Goal: Find specific page/section: Find specific page/section

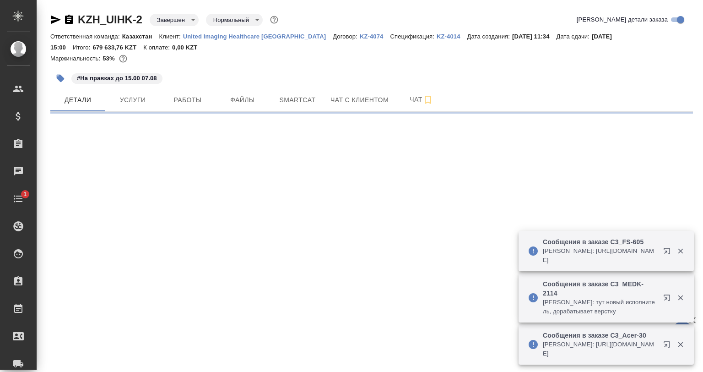
select select "RU"
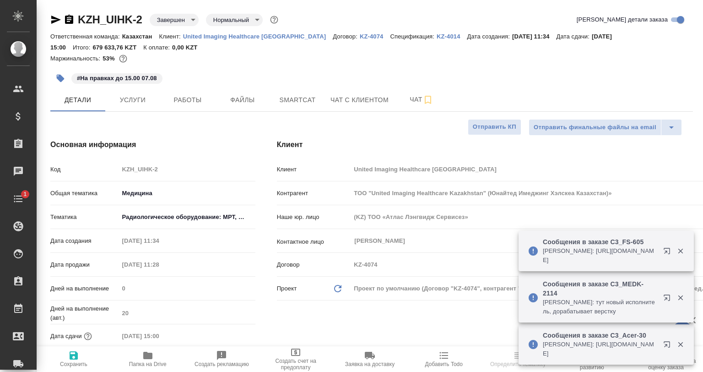
type textarea "x"
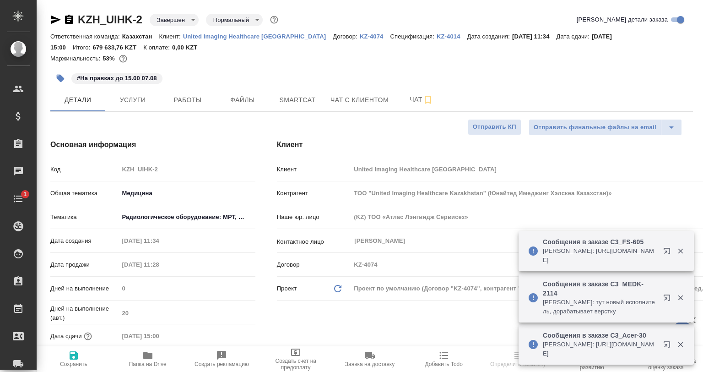
type textarea "x"
type input "[PERSON_NAME]"
type textarea "x"
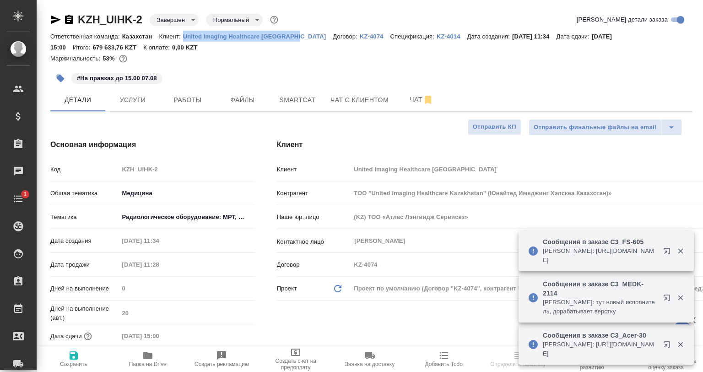
drag, startPoint x: 181, startPoint y: 33, endPoint x: 295, endPoint y: 39, distance: 114.2
click at [295, 39] on div "Ответственная команда: Казахстан Клиент: United Imaging Healthcare Kazakhstan Д…" at bounding box center [371, 42] width 643 height 22
copy p "United Imaging Healthcare Kazakhstan"
type textarea "x"
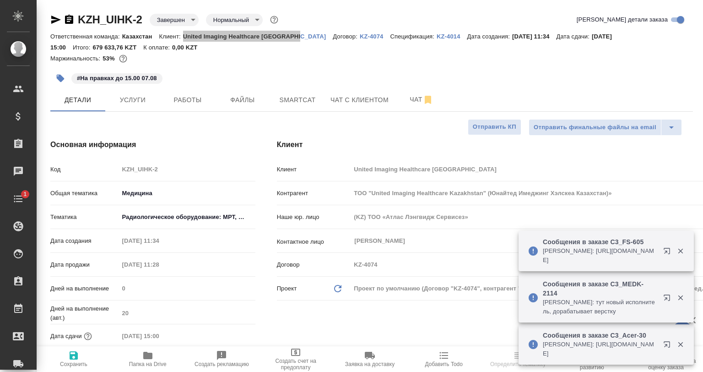
type textarea "x"
select select "RU"
type textarea "x"
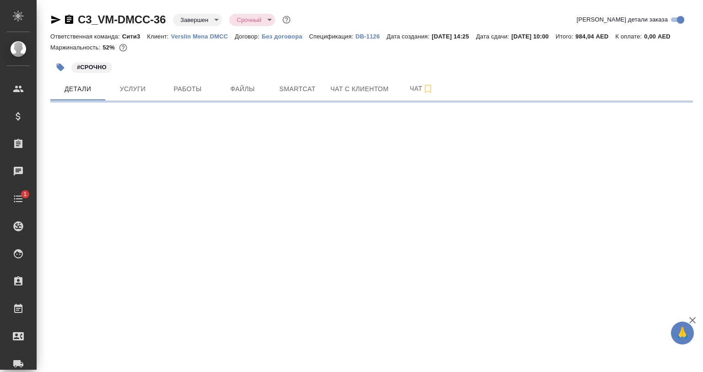
select select "RU"
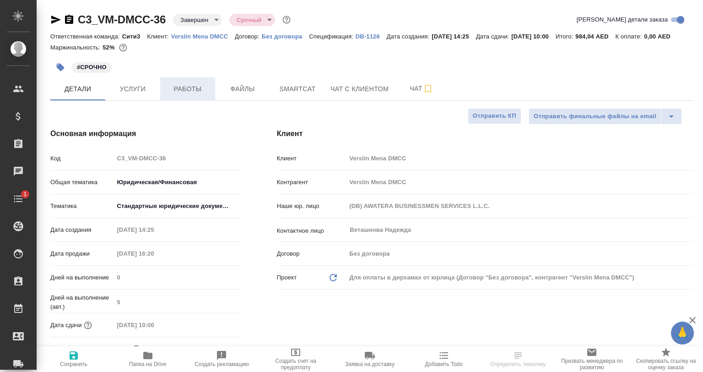
type textarea "x"
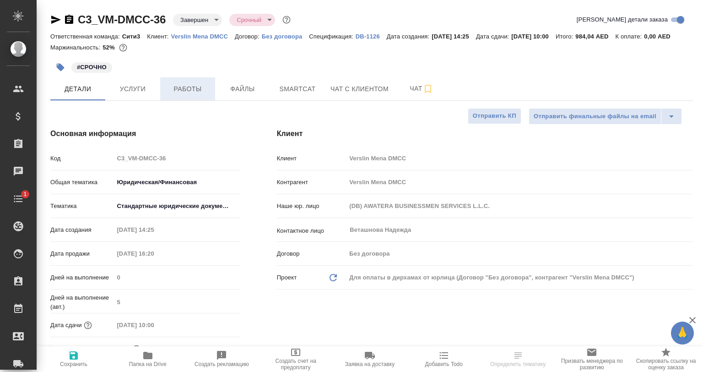
type textarea "x"
click at [181, 95] on span "Работы" at bounding box center [188, 88] width 44 height 11
type textarea "x"
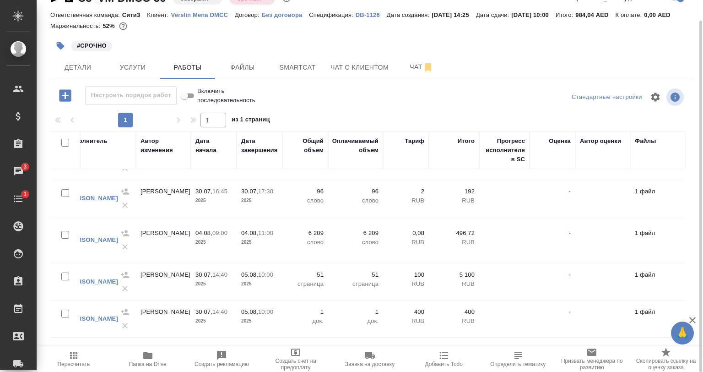
scroll to position [115, 326]
drag, startPoint x: 92, startPoint y: 26, endPoint x: 125, endPoint y: 25, distance: 33.0
click at [125, 20] on div "Ответственная команда: Сити3 Клиент: Verslin Mena DMCC Договор: Без договора Сп…" at bounding box center [371, 14] width 643 height 11
copy p "984,04 AED"
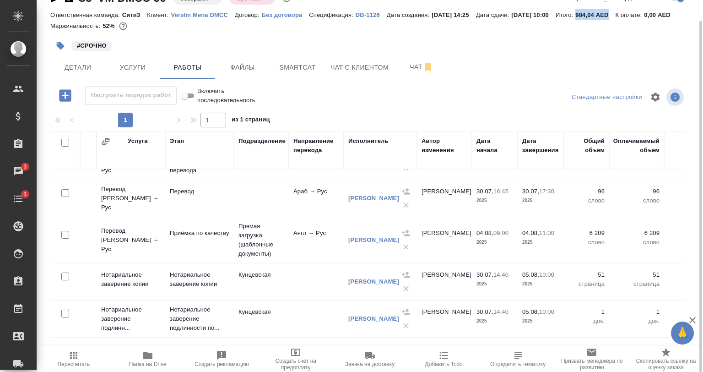
scroll to position [0, 38]
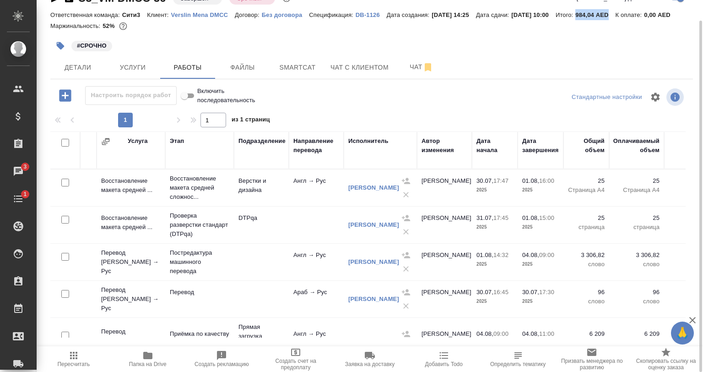
click at [335, 203] on td "Англ → Рус" at bounding box center [316, 188] width 55 height 32
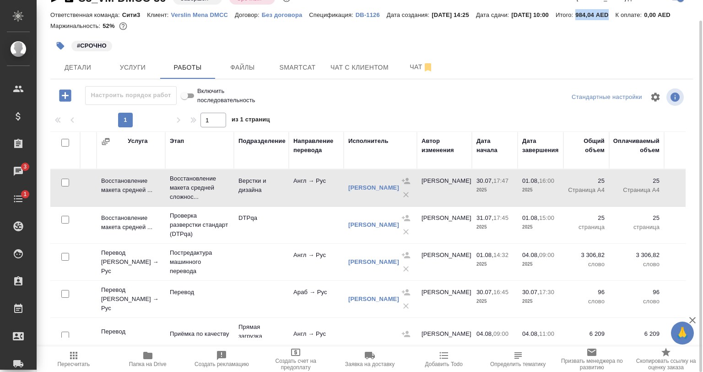
click at [335, 203] on td "Англ → Рус" at bounding box center [316, 188] width 55 height 32
click at [314, 235] on td at bounding box center [316, 225] width 55 height 32
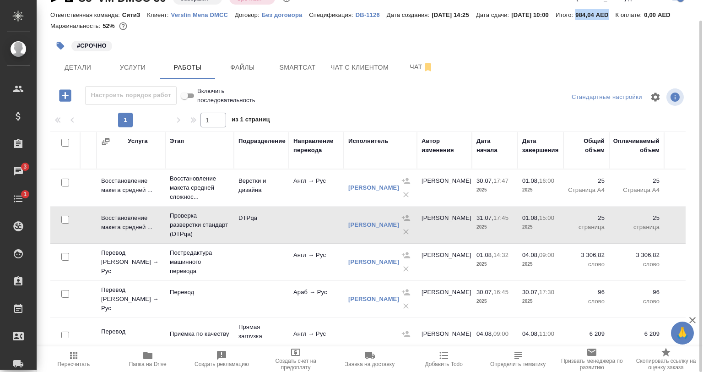
click at [314, 241] on td at bounding box center [316, 225] width 55 height 32
click at [264, 56] on div "#СРОЧНО" at bounding box center [264, 46] width 429 height 20
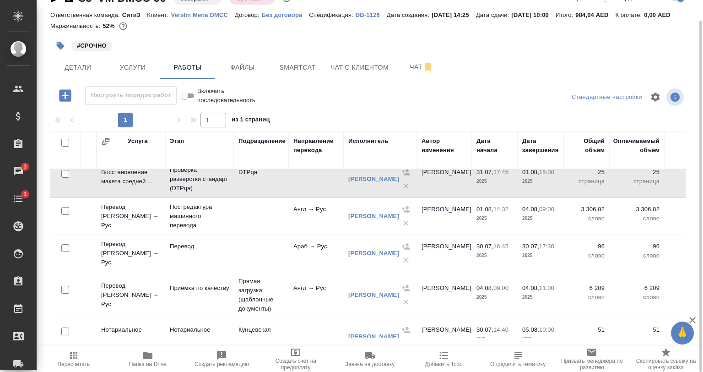
click at [302, 232] on td "Англ → Рус" at bounding box center [316, 216] width 55 height 32
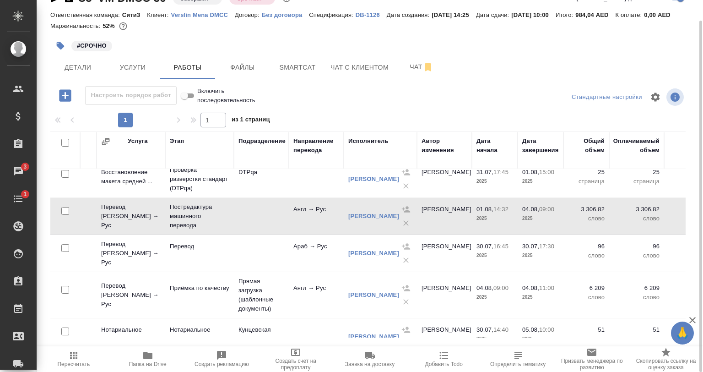
click at [302, 232] on td "Англ → Рус" at bounding box center [316, 216] width 55 height 32
click at [278, 269] on td at bounding box center [261, 253] width 55 height 32
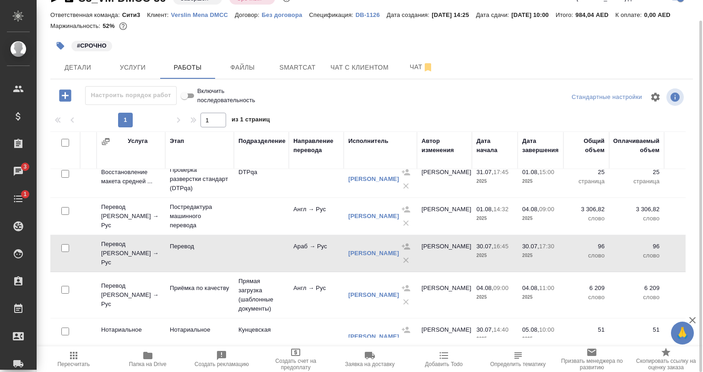
click at [278, 269] on td at bounding box center [261, 253] width 55 height 32
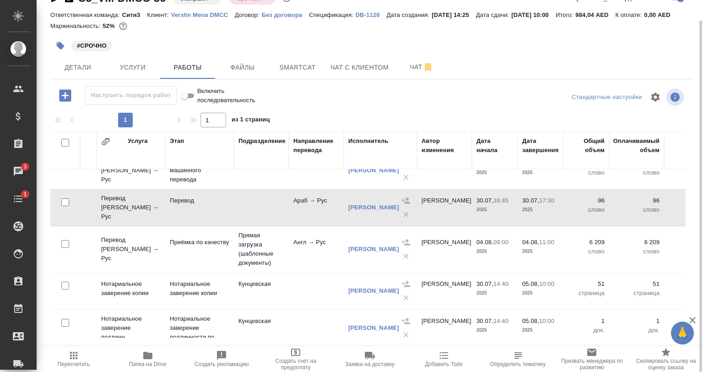
click at [370, 267] on td "Любицкая Ольга" at bounding box center [380, 249] width 73 height 37
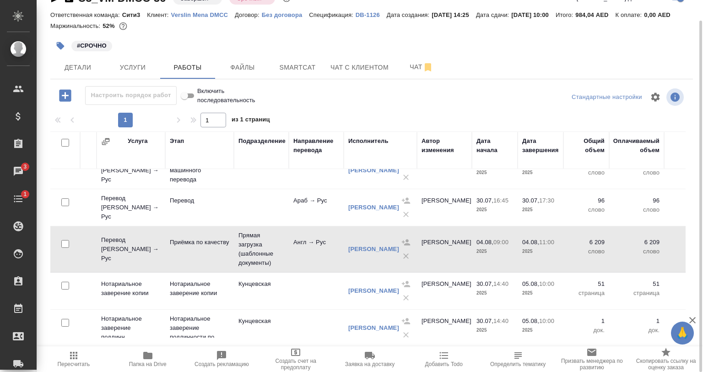
click at [370, 267] on td "Любицкая Ольга" at bounding box center [380, 249] width 73 height 37
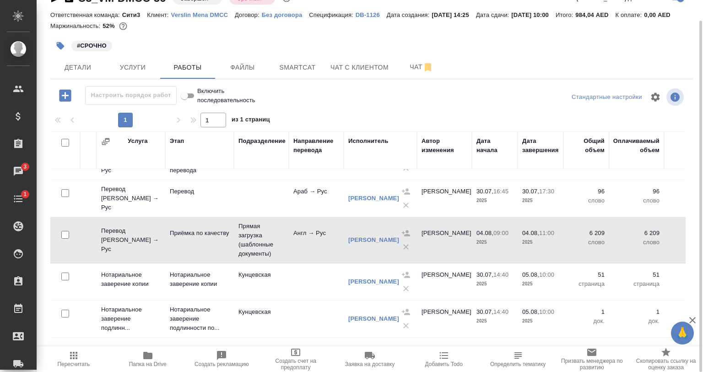
scroll to position [115, 38]
click at [300, 295] on td at bounding box center [316, 282] width 55 height 32
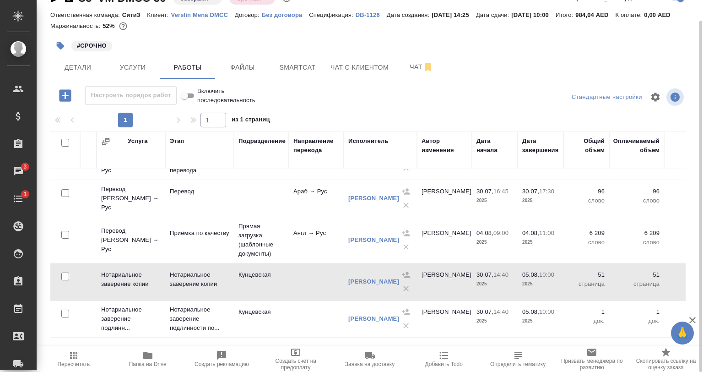
click at [300, 294] on td at bounding box center [316, 282] width 55 height 32
click at [241, 324] on td "Кунцевская" at bounding box center [261, 319] width 55 height 32
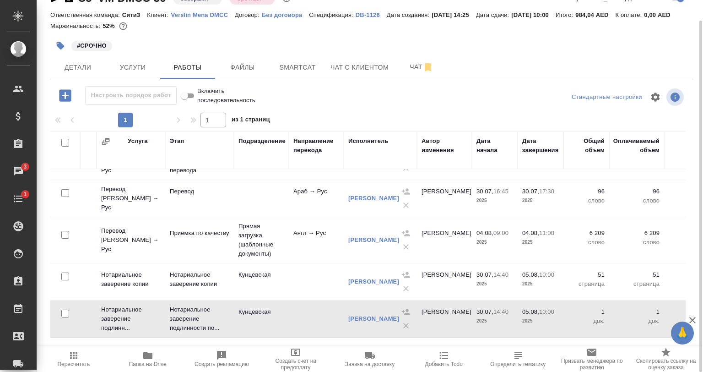
click at [241, 324] on td "Кунцевская" at bounding box center [261, 319] width 55 height 32
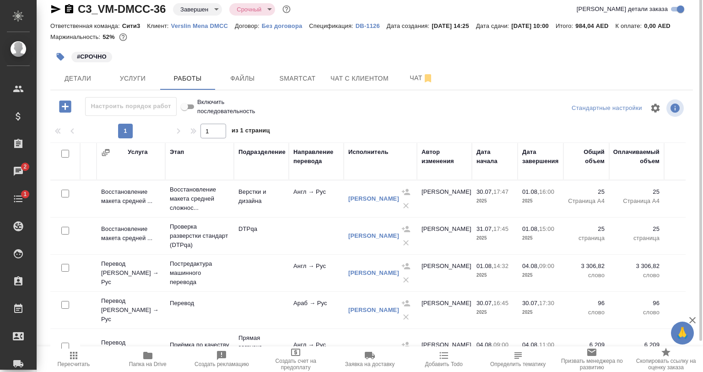
scroll to position [0, 0]
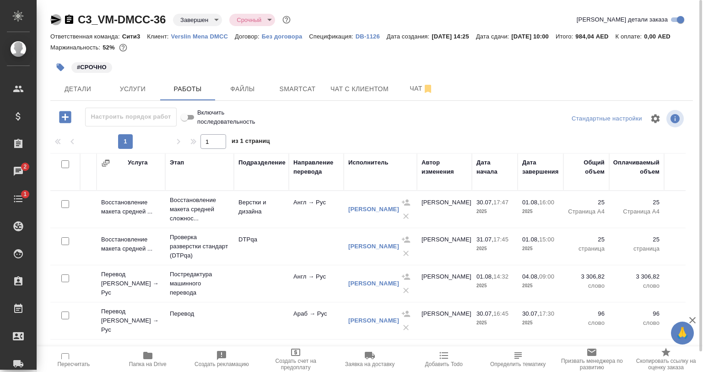
click at [56, 23] on icon "button" at bounding box center [55, 19] width 11 height 11
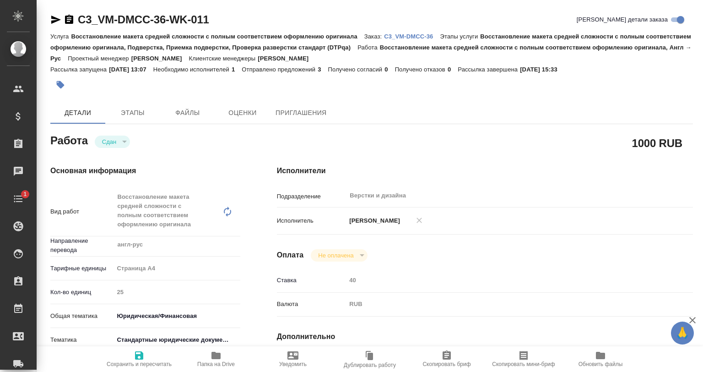
type textarea "x"
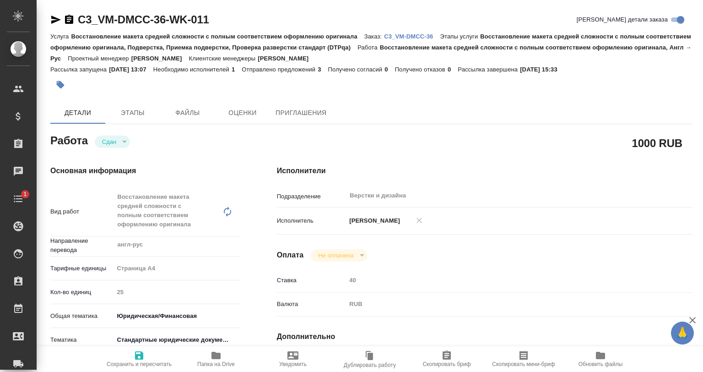
type textarea "x"
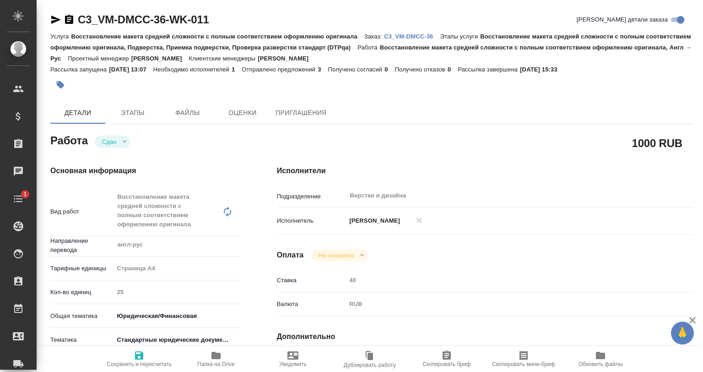
type textarea "x"
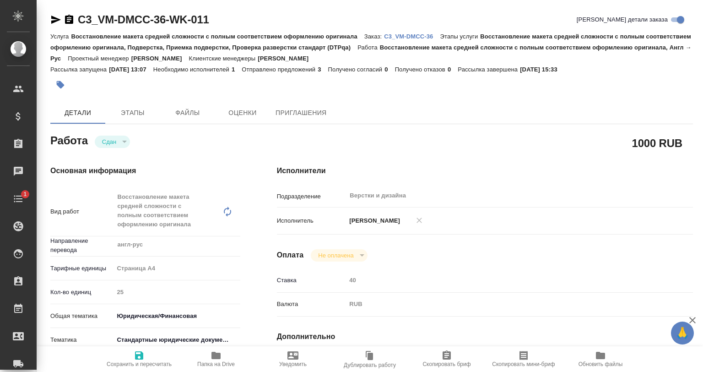
type textarea "x"
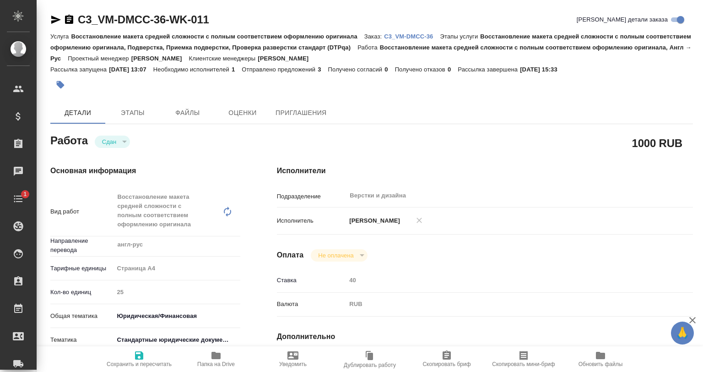
type textarea "x"
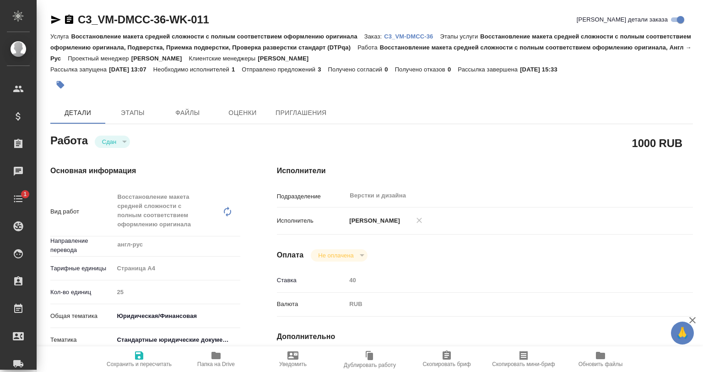
type textarea "x"
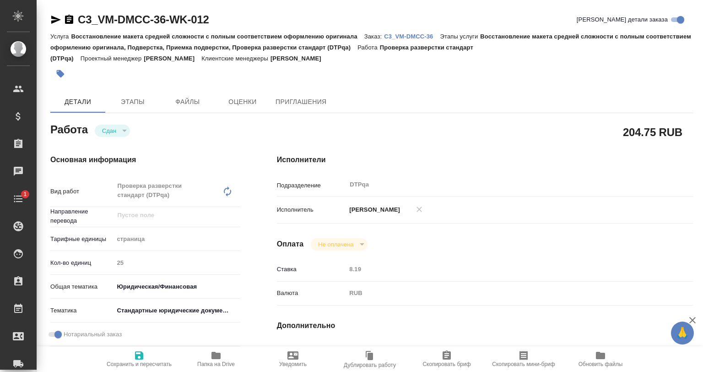
type textarea "x"
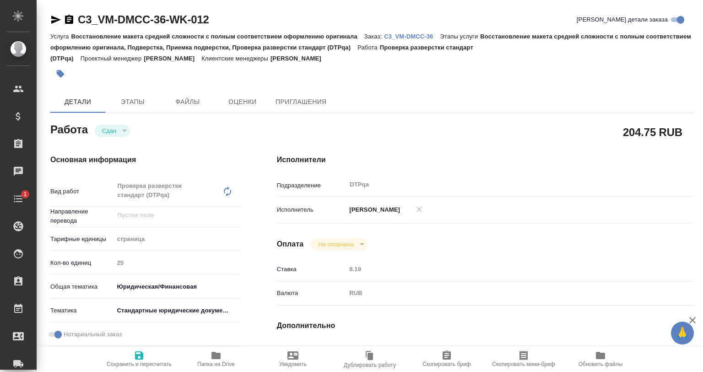
type textarea "x"
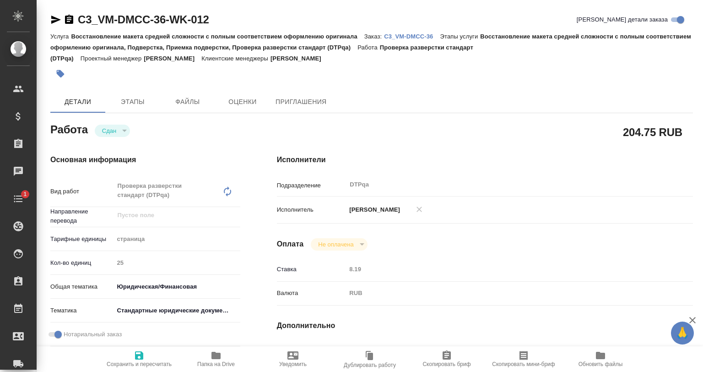
type textarea "x"
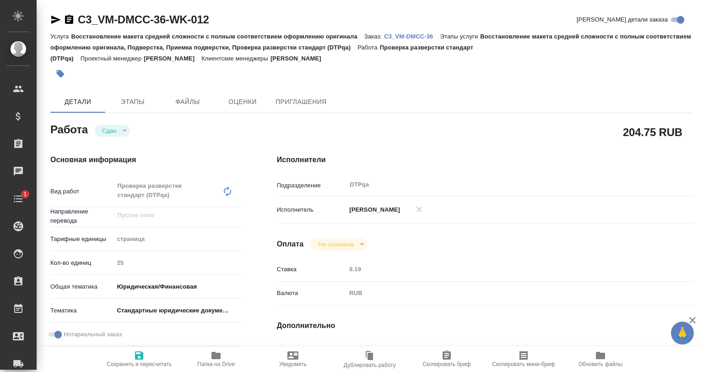
type textarea "x"
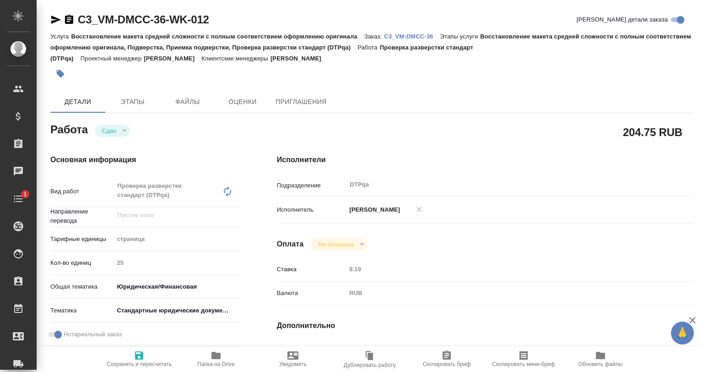
type textarea "x"
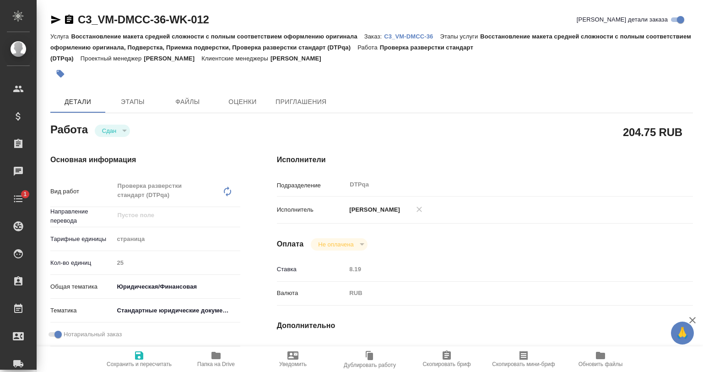
type textarea "x"
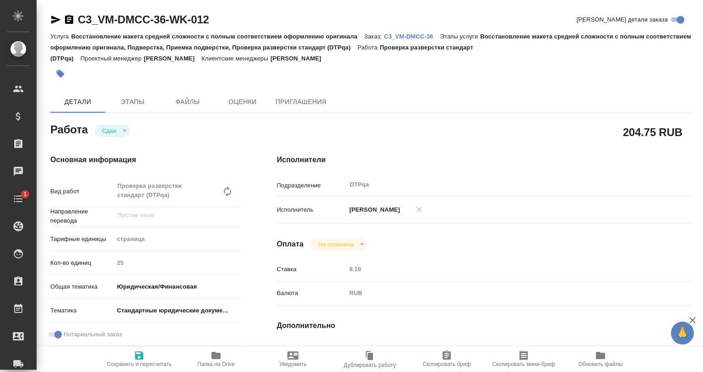
type textarea "x"
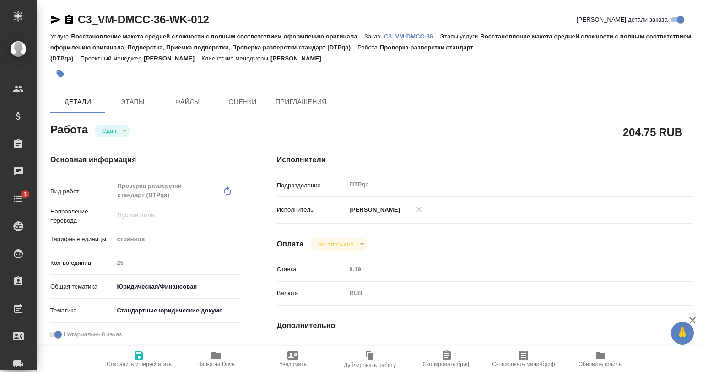
type textarea "x"
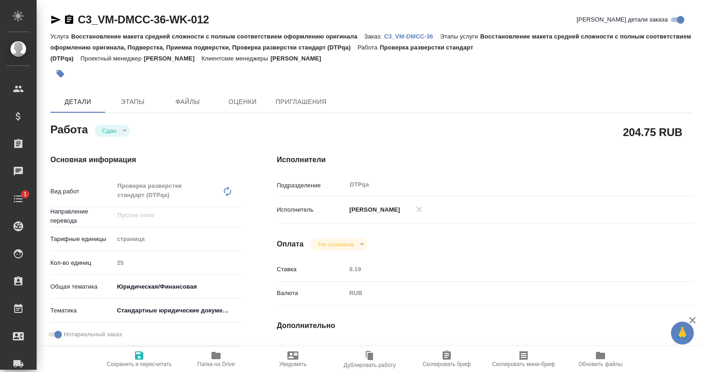
type textarea "x"
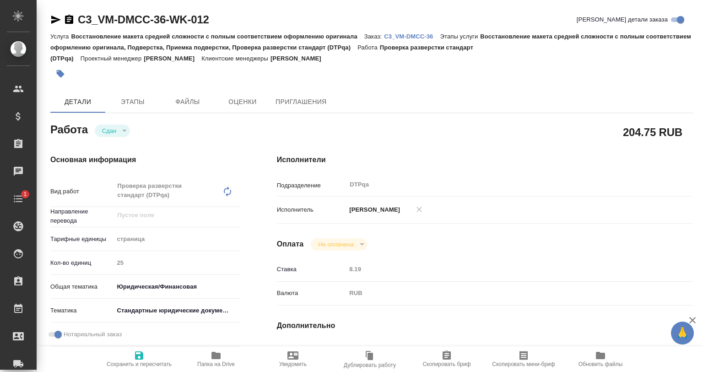
type textarea "x"
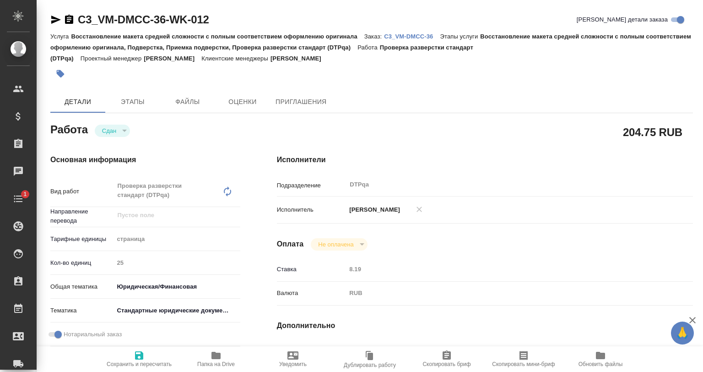
type textarea "x"
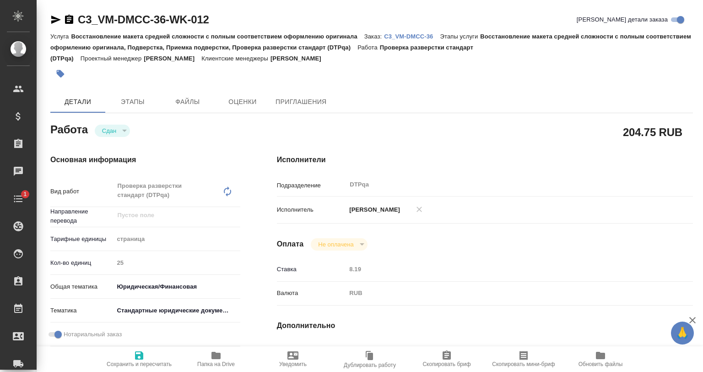
type textarea "x"
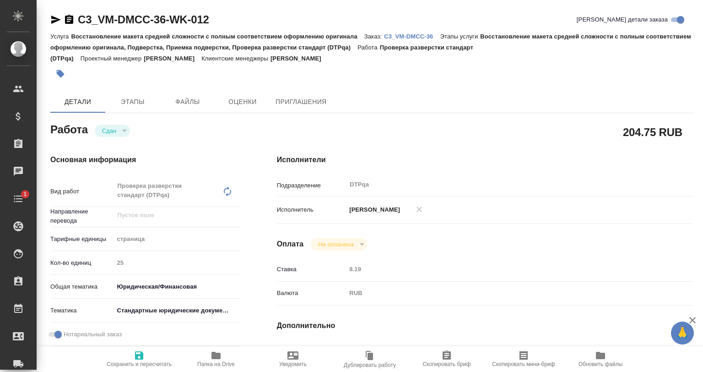
type textarea "x"
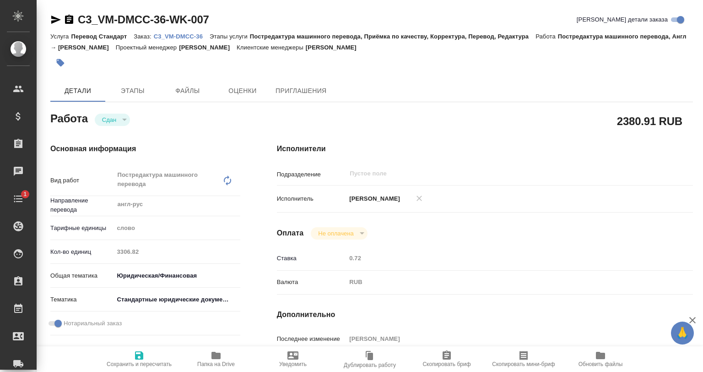
type textarea "x"
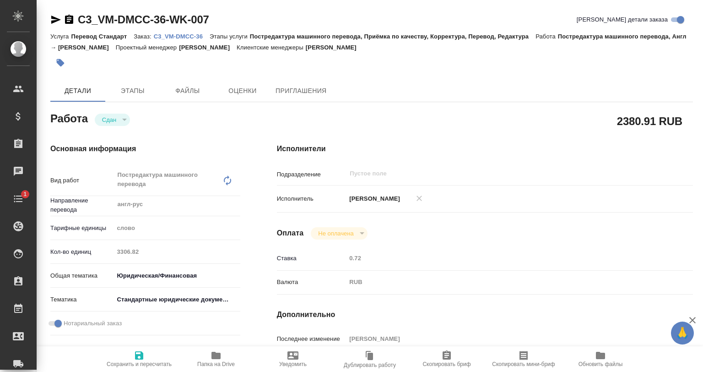
type textarea "x"
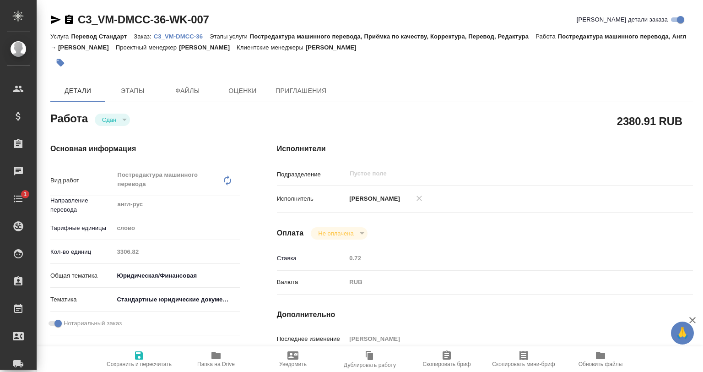
type textarea "x"
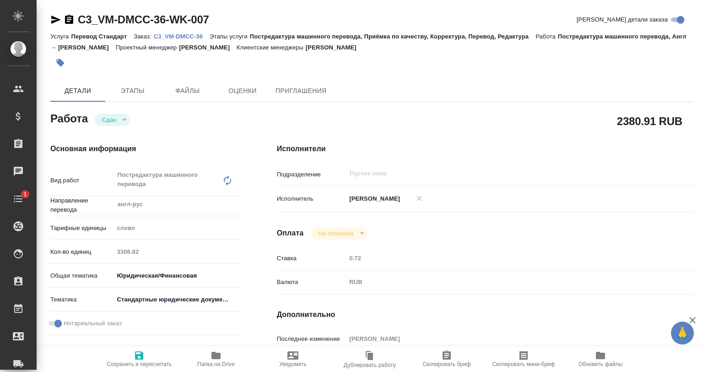
type textarea "x"
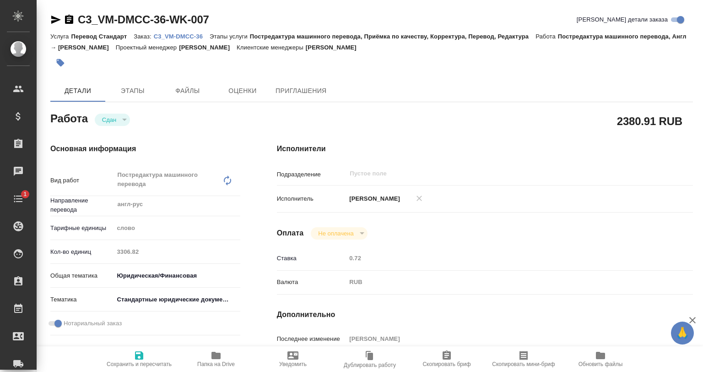
type textarea "x"
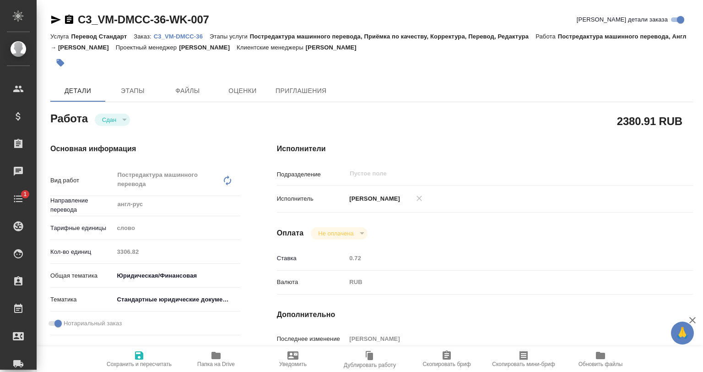
type textarea "x"
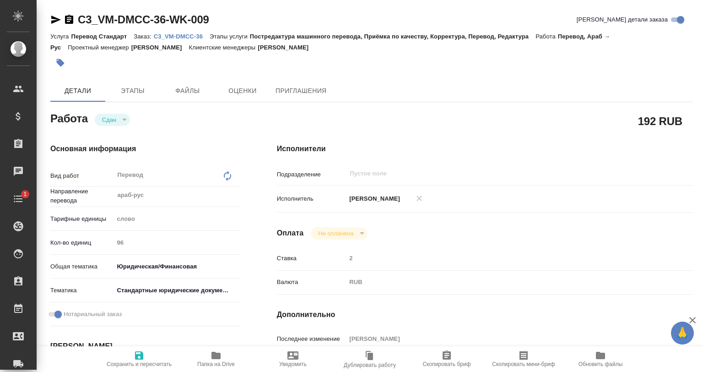
type textarea "x"
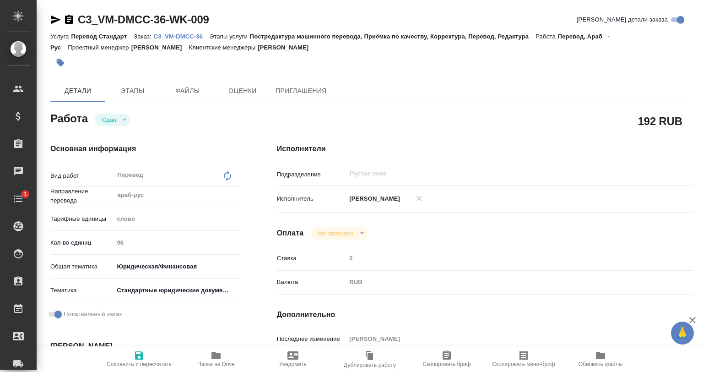
type textarea "x"
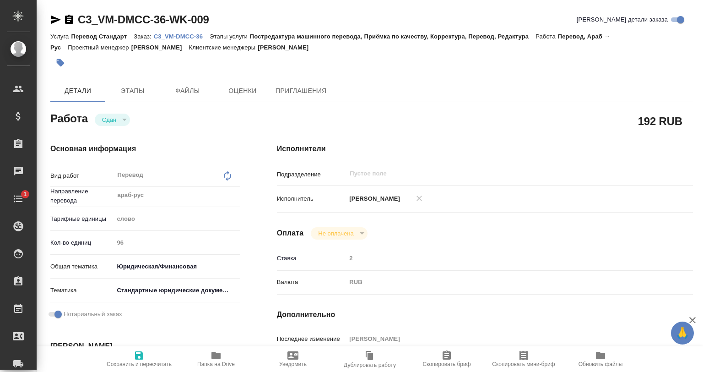
type textarea "x"
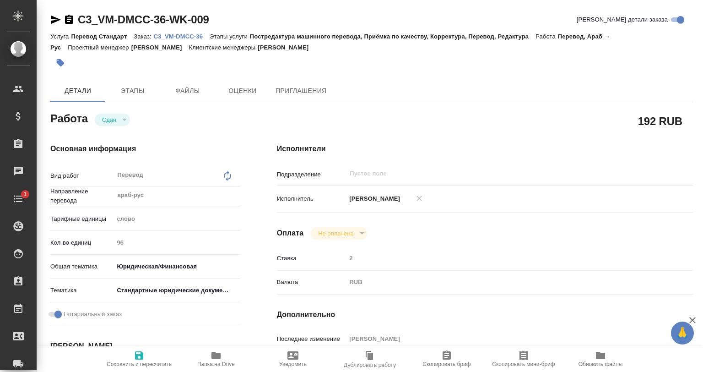
type textarea "x"
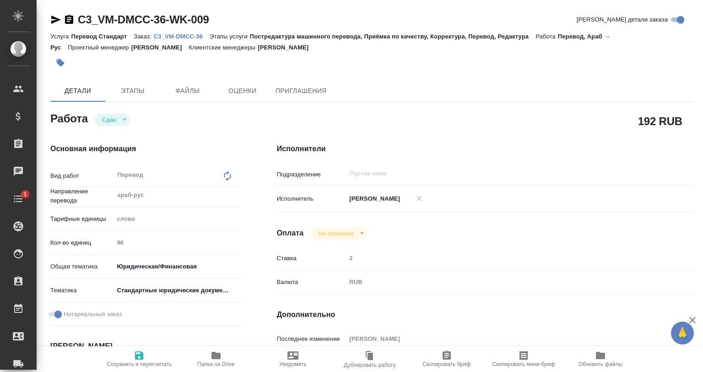
type textarea "x"
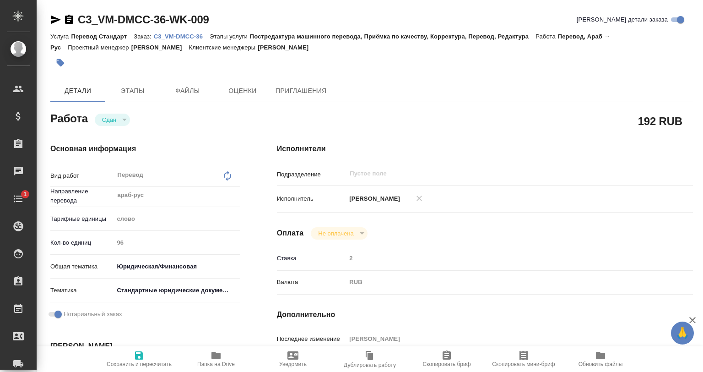
type textarea "x"
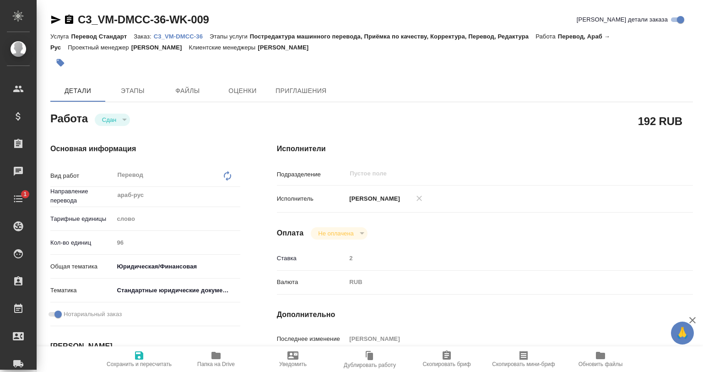
type textarea "x"
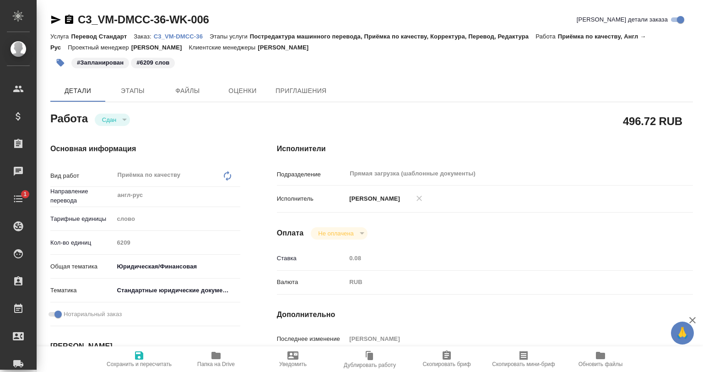
type textarea "x"
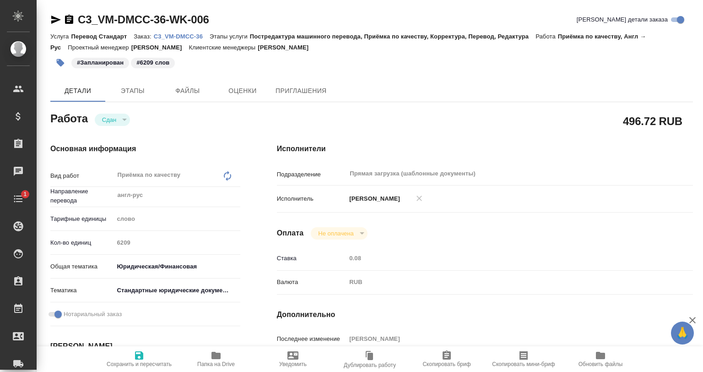
type textarea "x"
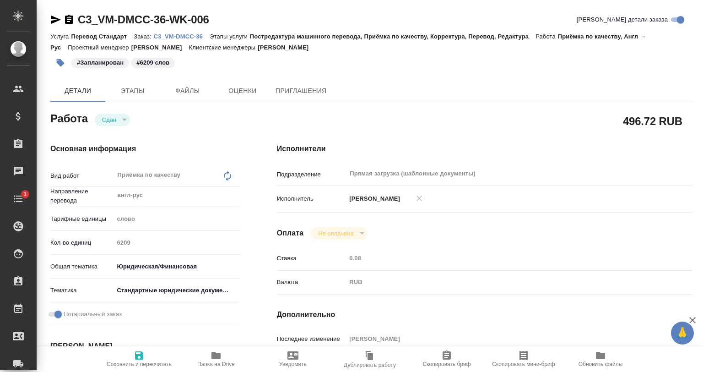
type textarea "x"
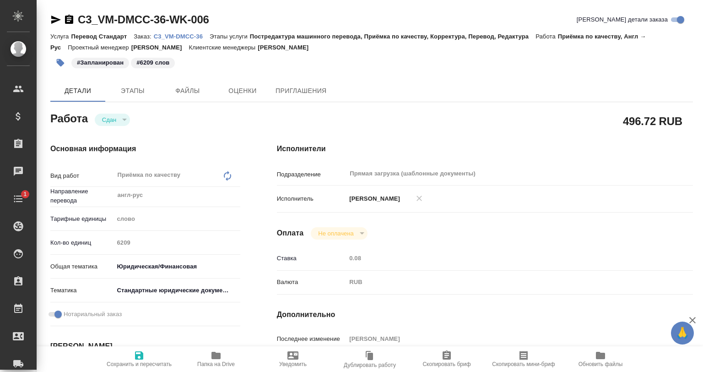
type textarea "x"
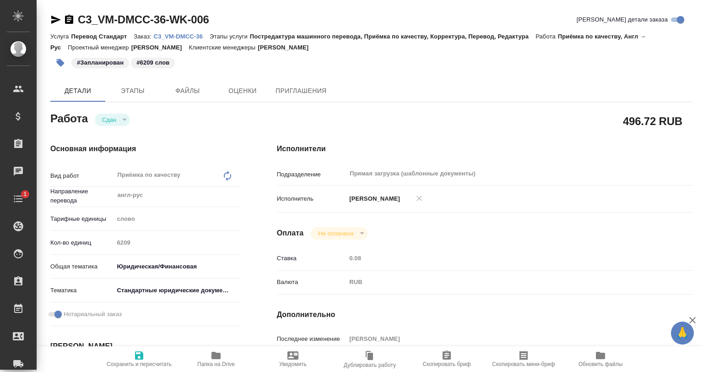
type textarea "x"
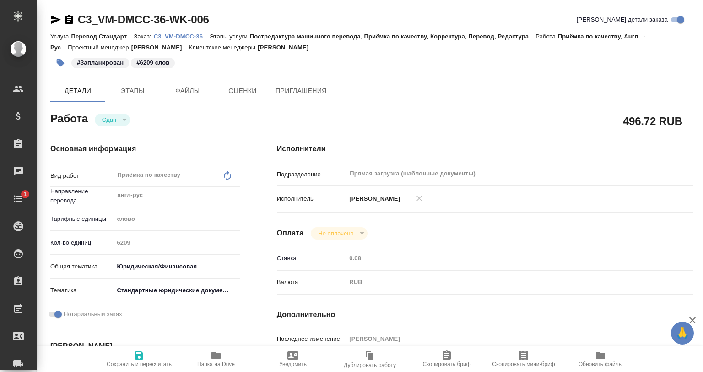
type textarea "x"
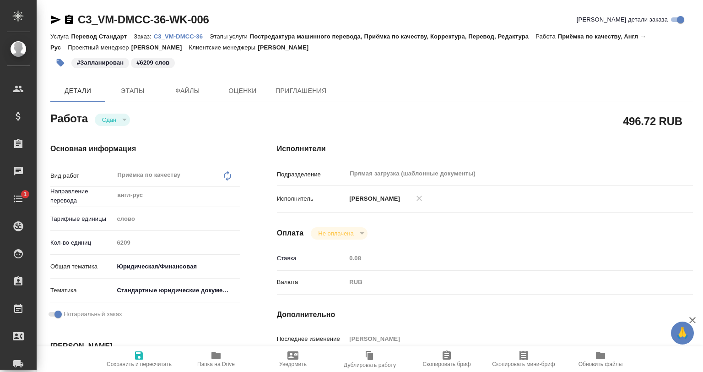
type textarea "x"
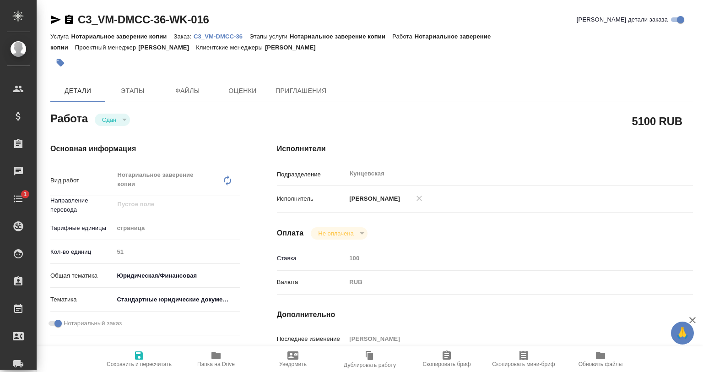
type textarea "x"
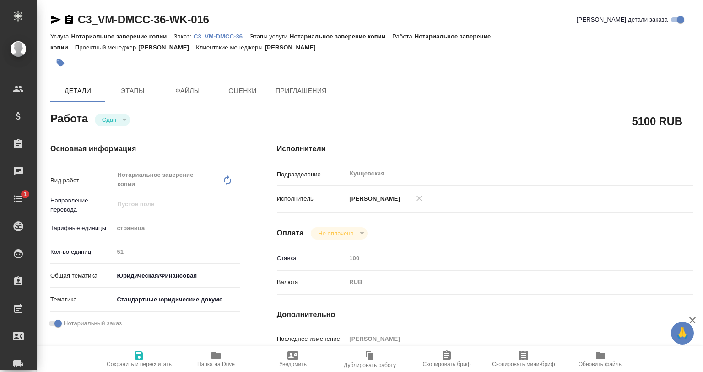
type textarea "x"
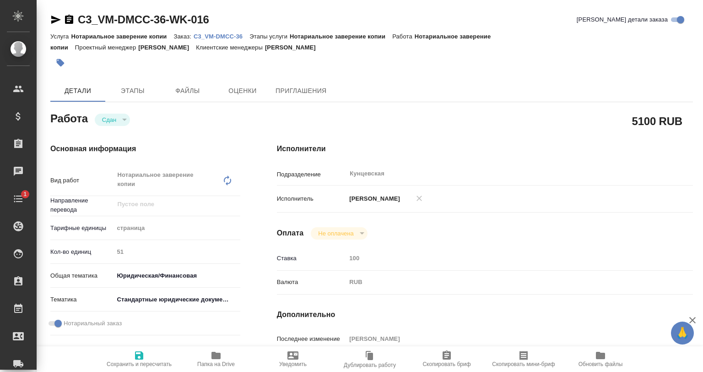
type textarea "x"
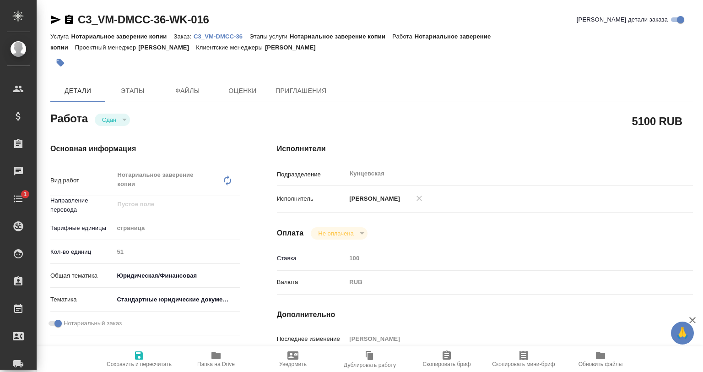
type textarea "x"
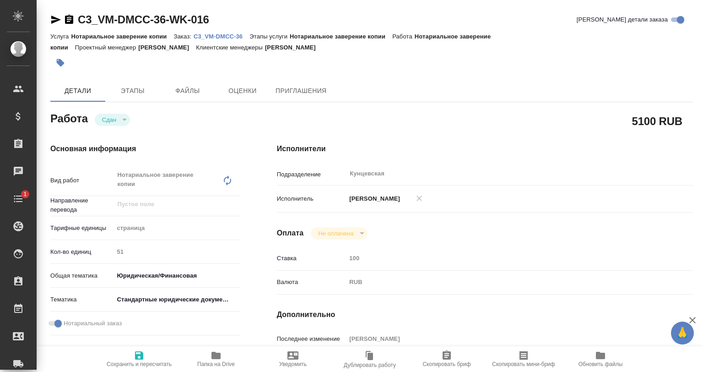
type textarea "x"
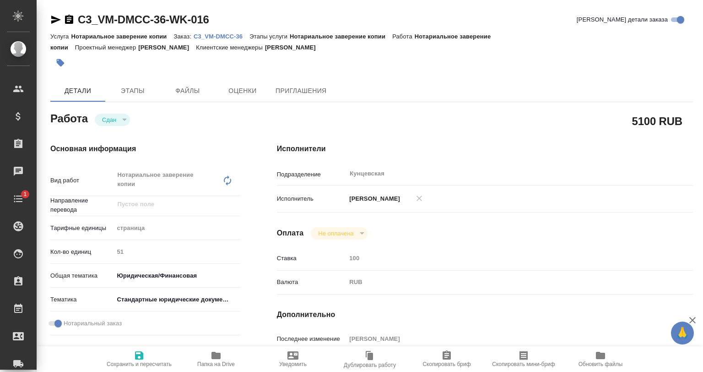
type textarea "x"
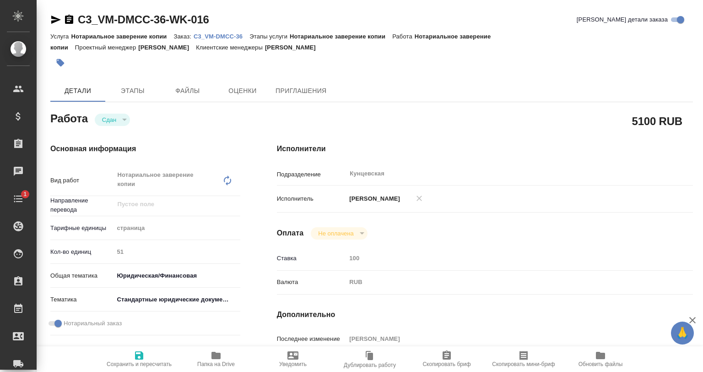
type textarea "x"
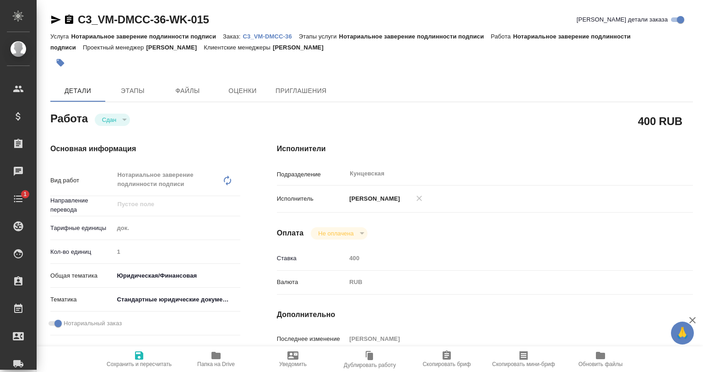
type textarea "x"
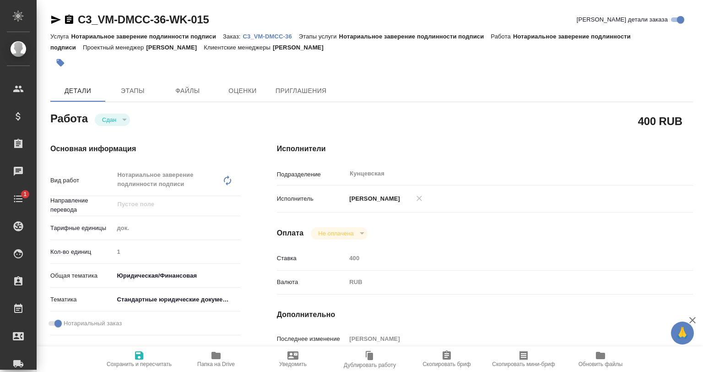
type textarea "x"
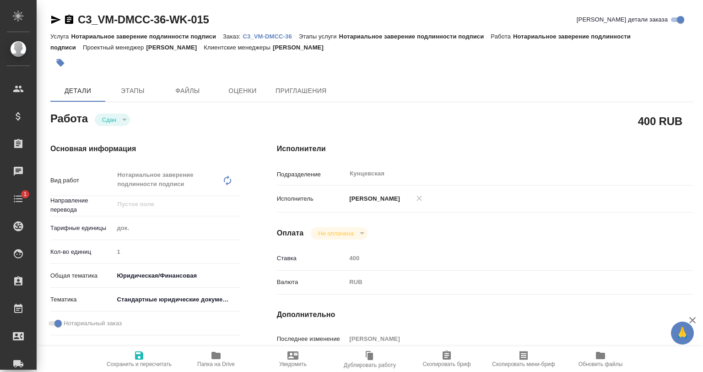
type textarea "x"
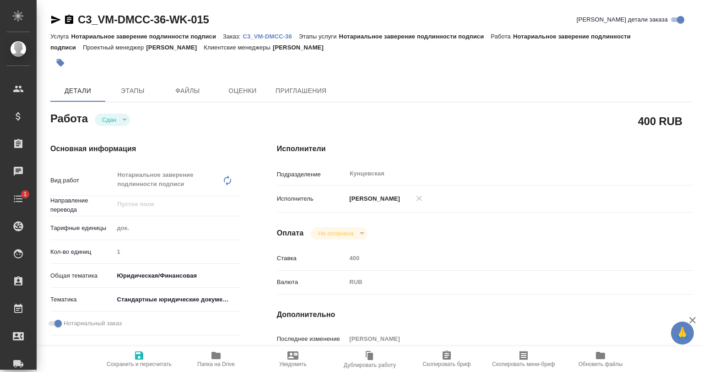
type textarea "x"
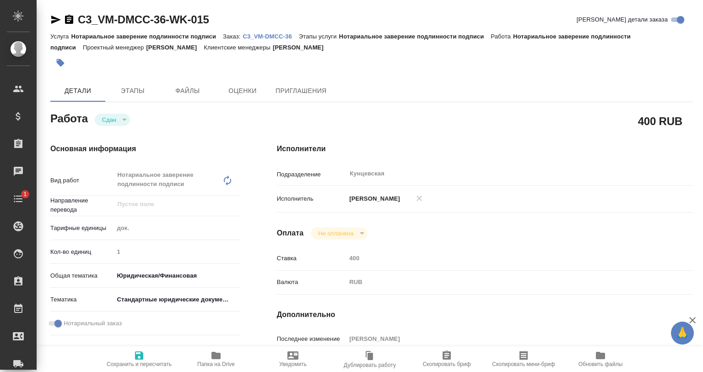
type textarea "x"
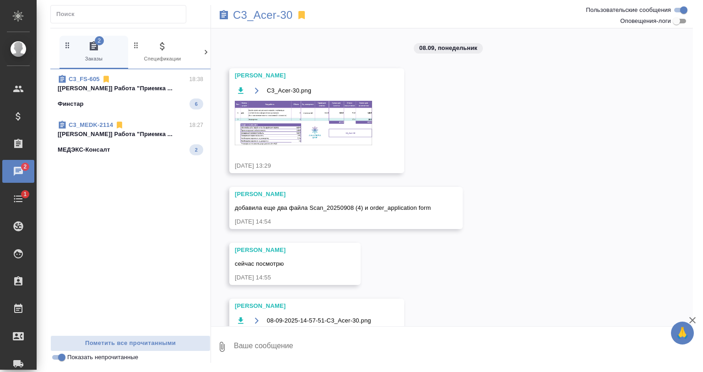
scroll to position [295, 0]
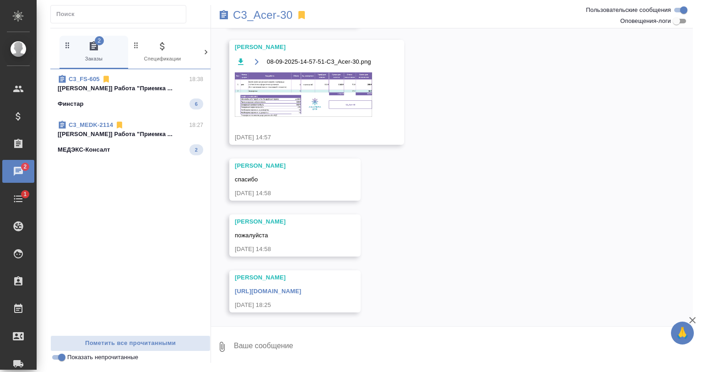
drag, startPoint x: 133, startPoint y: 125, endPoint x: 132, endPoint y: 114, distance: 11.0
click at [132, 121] on div "C3_MEDK-2114 18:27" at bounding box center [131, 124] width 146 height 9
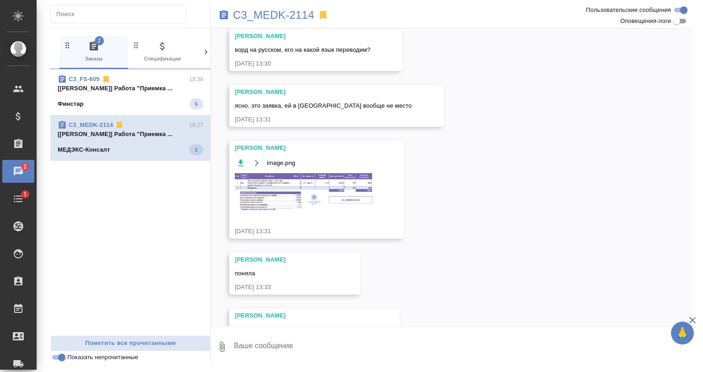
scroll to position [300, 0]
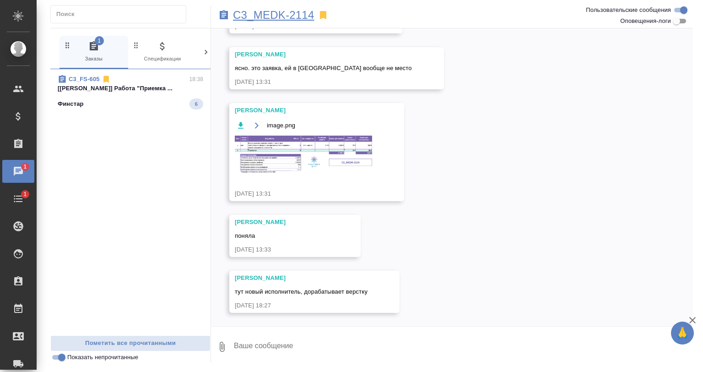
click at [255, 16] on p "C3_MEDK-2114" at bounding box center [273, 15] width 81 height 9
click at [143, 110] on div "C3_FS-605 18:38 [Заборова Александра] Работа "Приемка ... Финстар 6" at bounding box center [130, 92] width 160 height 46
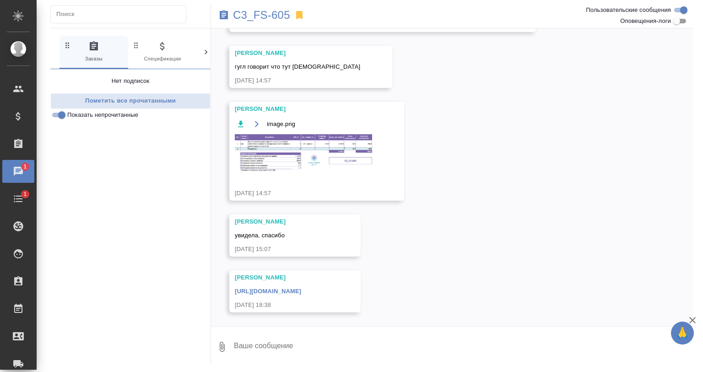
scroll to position [106, 0]
click at [269, 14] on p "C3_FS-605" at bounding box center [261, 15] width 57 height 9
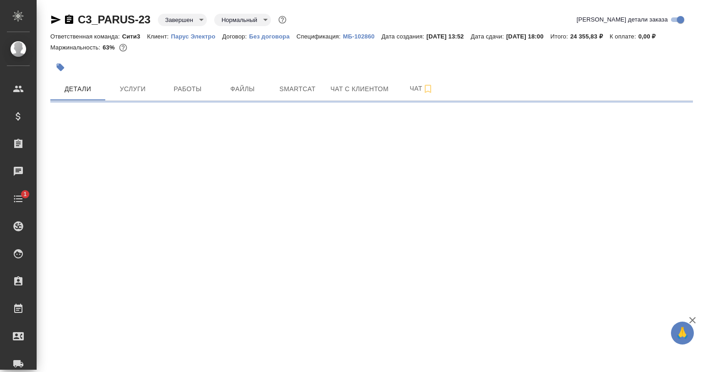
select select "RU"
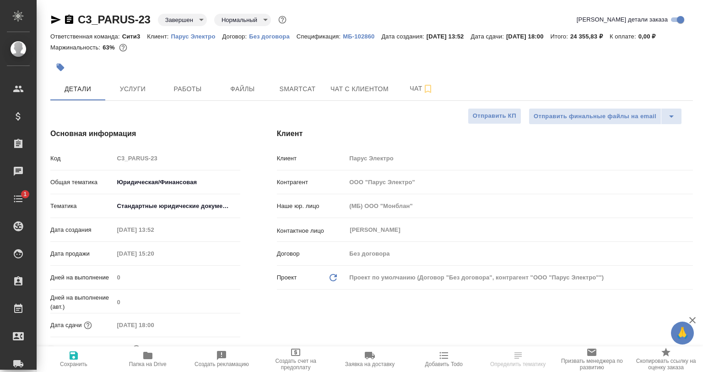
type textarea "x"
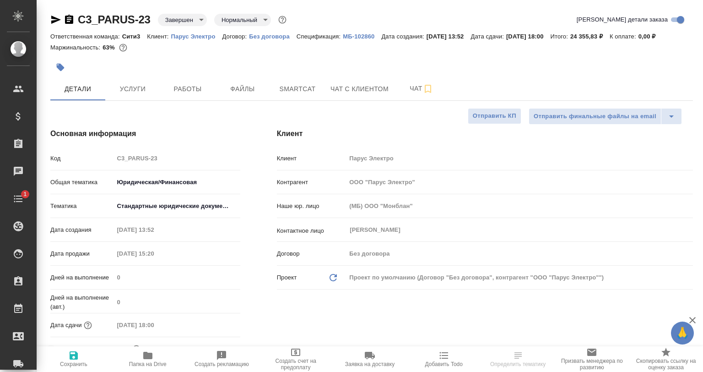
type textarea "x"
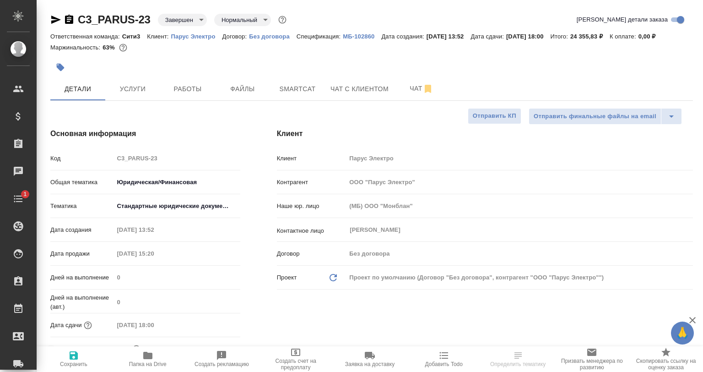
type textarea "x"
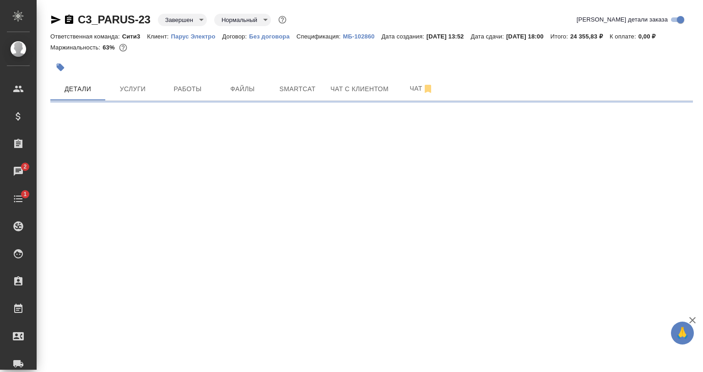
select select "RU"
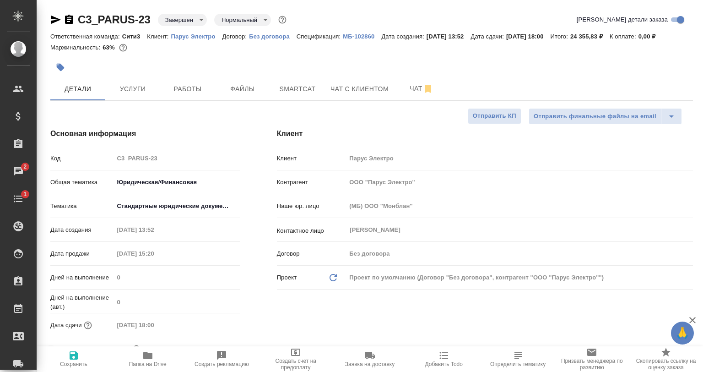
type textarea "x"
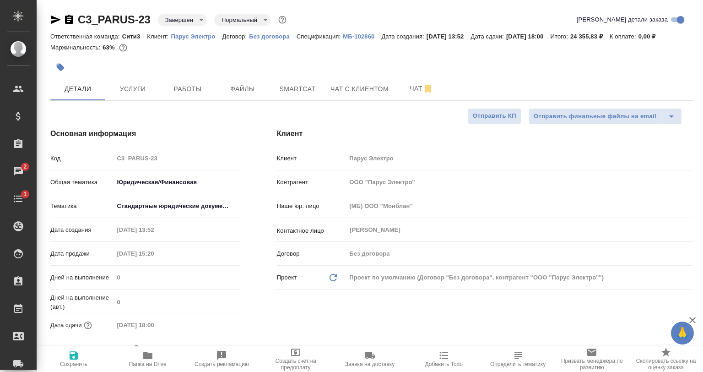
type textarea "x"
click at [188, 87] on span "Работы" at bounding box center [188, 88] width 44 height 11
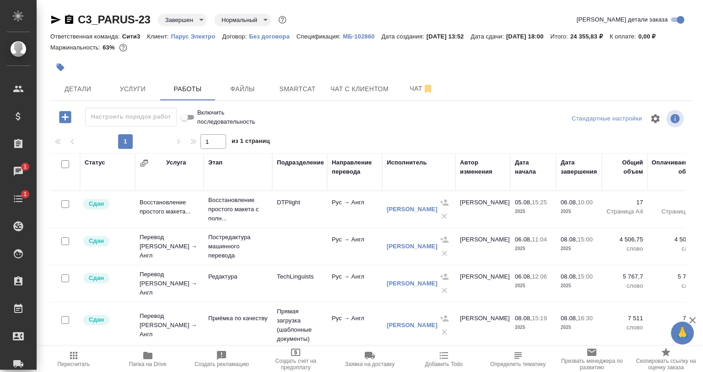
scroll to position [11, 0]
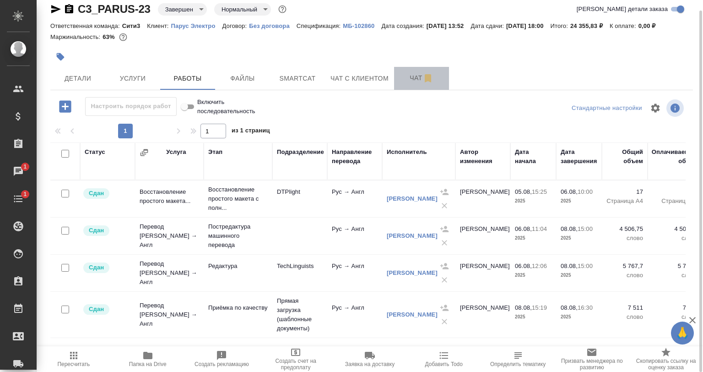
click at [403, 73] on span "Чат" at bounding box center [422, 77] width 44 height 11
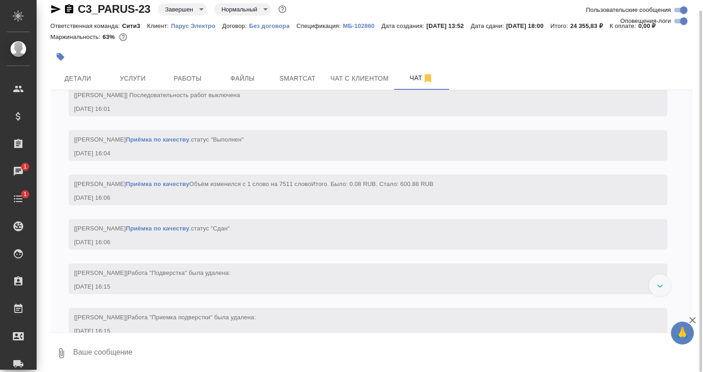
click at [675, 19] on input "Оповещения-логи" at bounding box center [684, 21] width 33 height 11
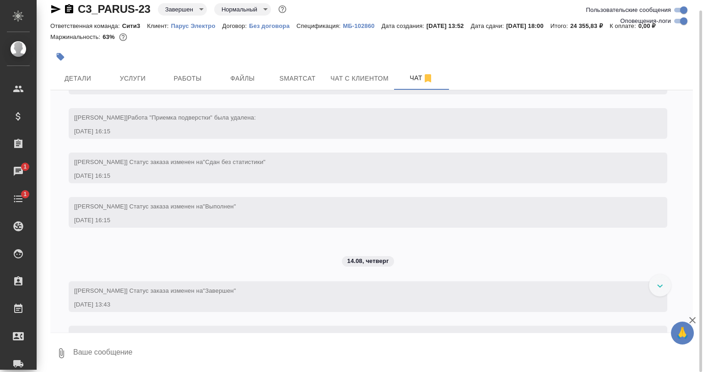
checkbox input "false"
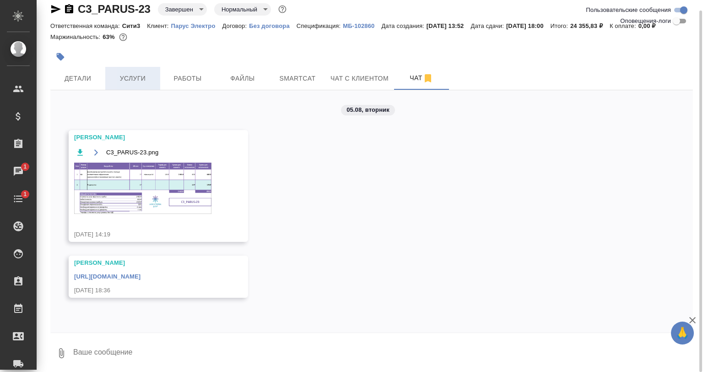
click at [143, 87] on button "Услуги" at bounding box center [132, 78] width 55 height 23
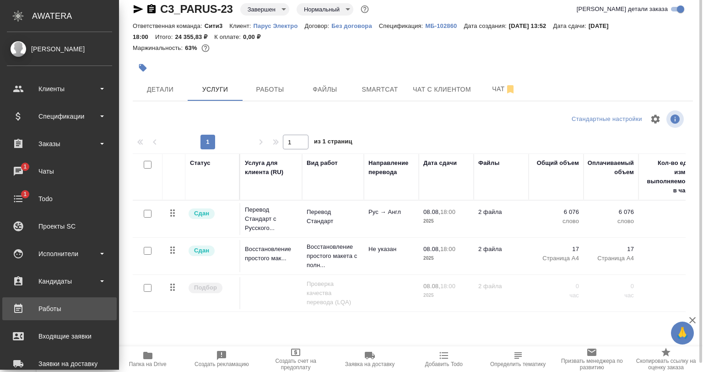
scroll to position [1, 0]
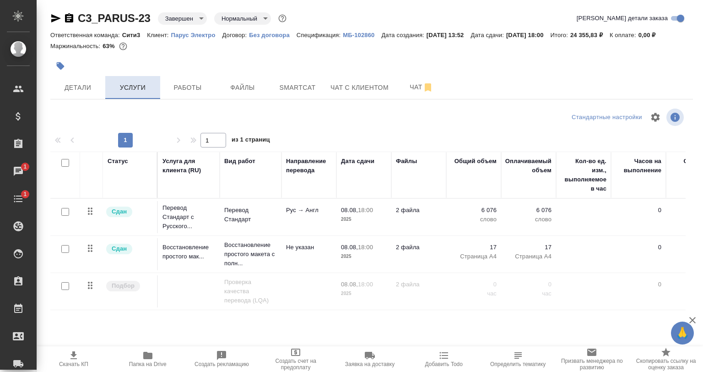
click at [109, 92] on button "Услуги" at bounding box center [132, 87] width 55 height 23
click at [69, 79] on button "Детали" at bounding box center [77, 87] width 55 height 23
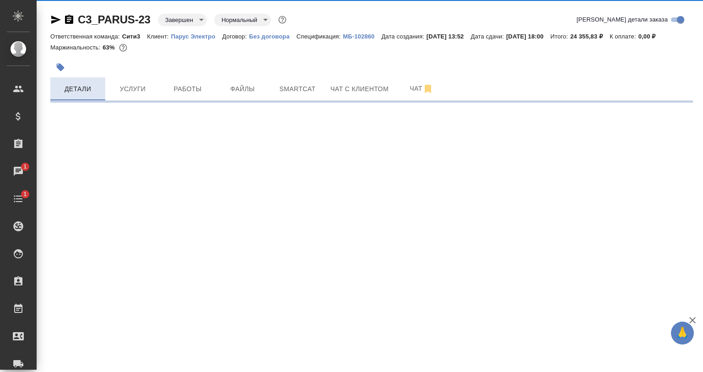
select select "RU"
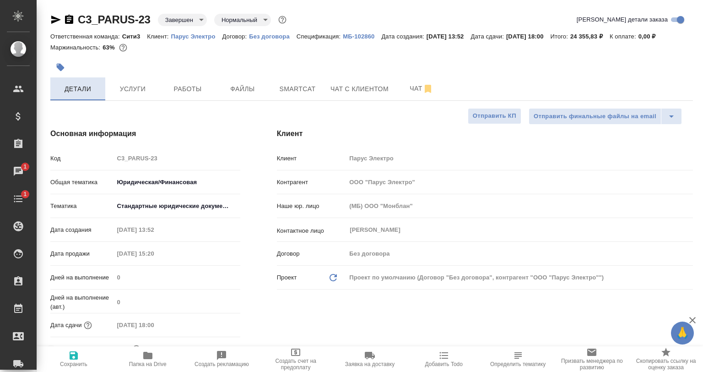
type textarea "x"
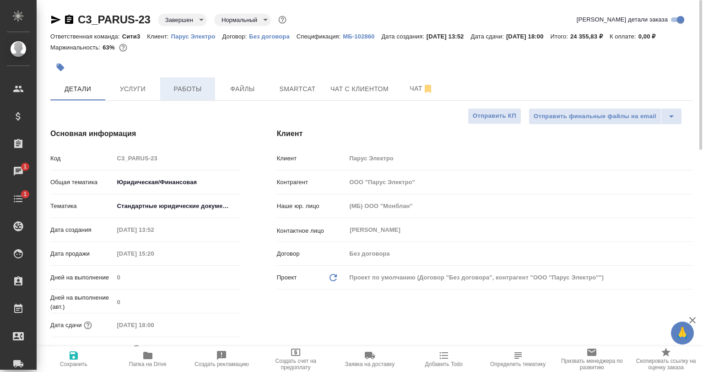
click at [172, 80] on button "Работы" at bounding box center [187, 88] width 55 height 23
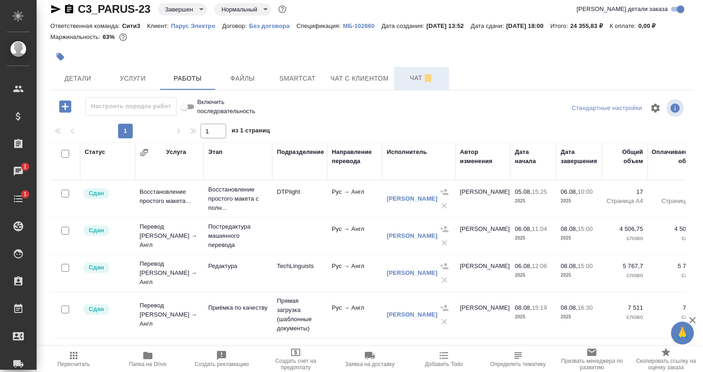
click at [403, 72] on span "Чат" at bounding box center [422, 77] width 44 height 11
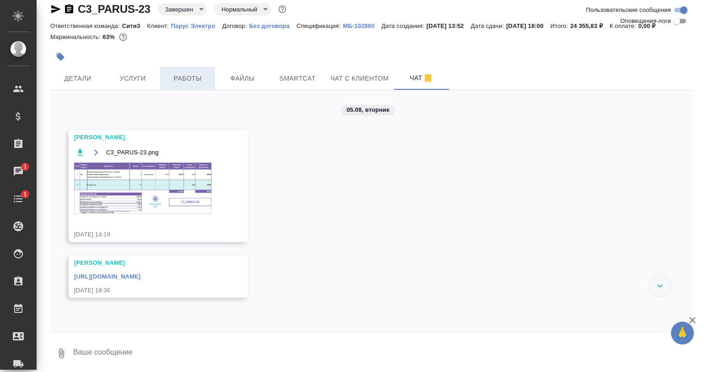
click at [184, 75] on span "Работы" at bounding box center [188, 78] width 44 height 11
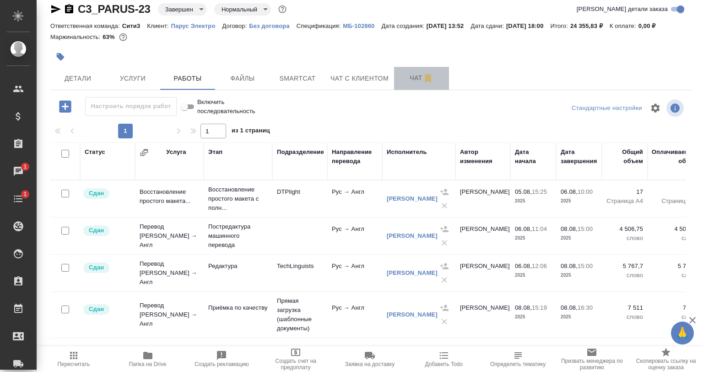
click at [412, 85] on button "Чат" at bounding box center [421, 78] width 55 height 23
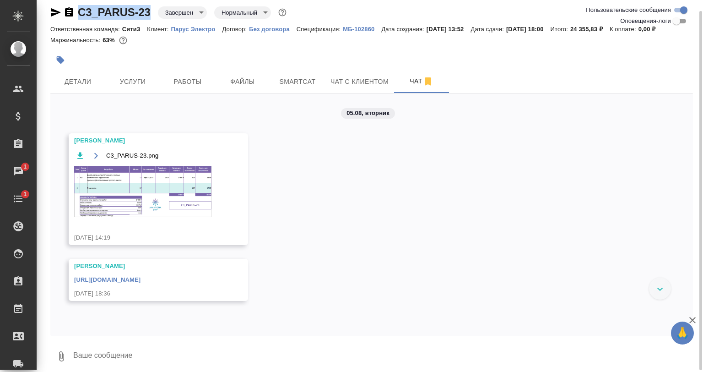
scroll to position [1, 0]
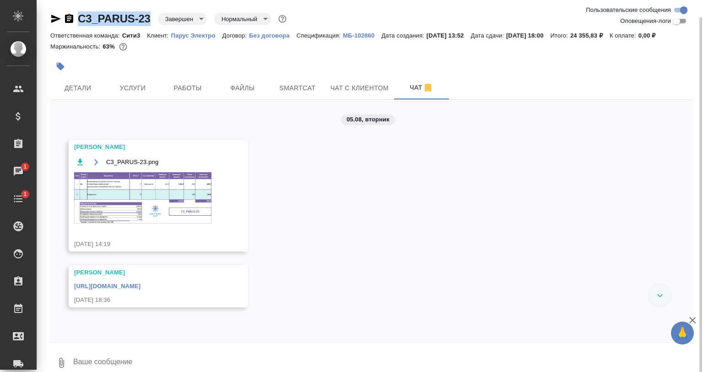
drag, startPoint x: 156, startPoint y: 9, endPoint x: 80, endPoint y: 6, distance: 76.1
click at [80, 6] on div "C3_PARUS-23 Завершен closed Нормальный normal Ответственная команда: Сити3 Клие…" at bounding box center [371, 191] width 653 height 385
copy link "C3_PARUS-23"
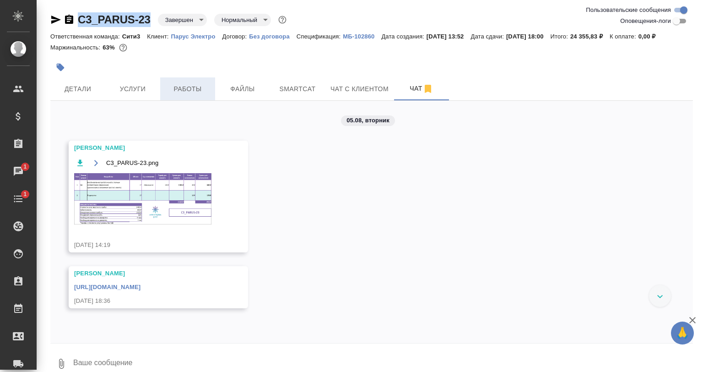
click at [185, 86] on span "Работы" at bounding box center [188, 88] width 44 height 11
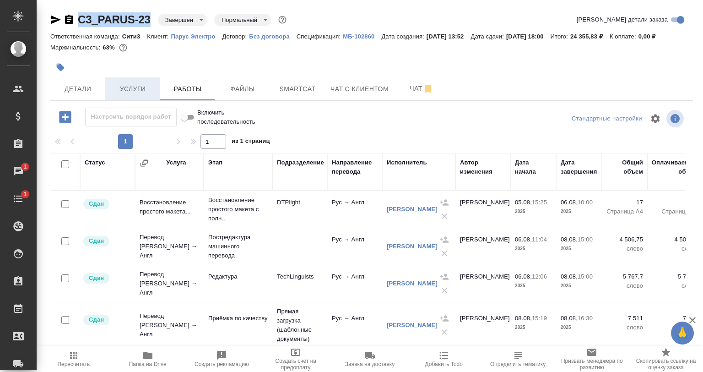
click at [118, 84] on span "Услуги" at bounding box center [133, 88] width 44 height 11
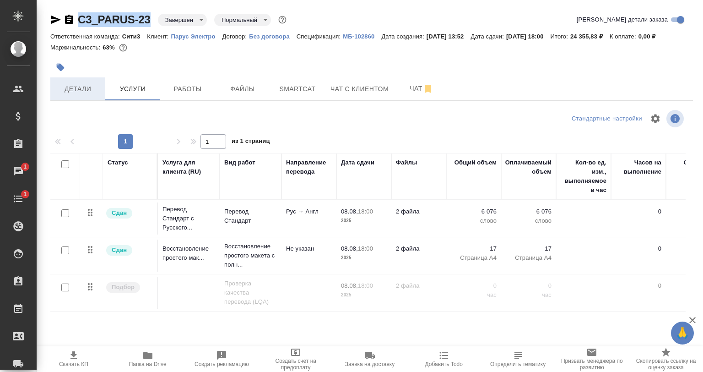
click at [76, 97] on button "Детали" at bounding box center [77, 88] width 55 height 23
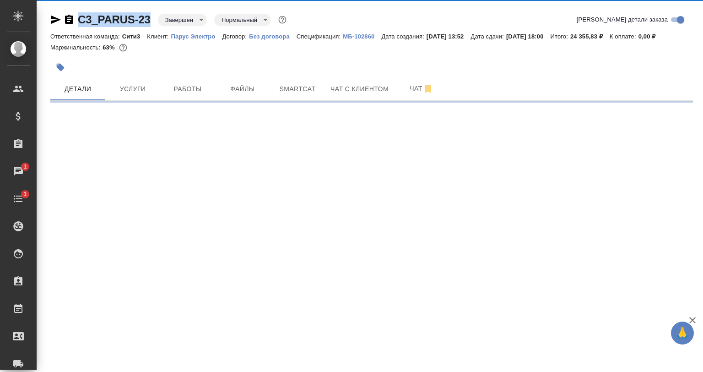
select select "RU"
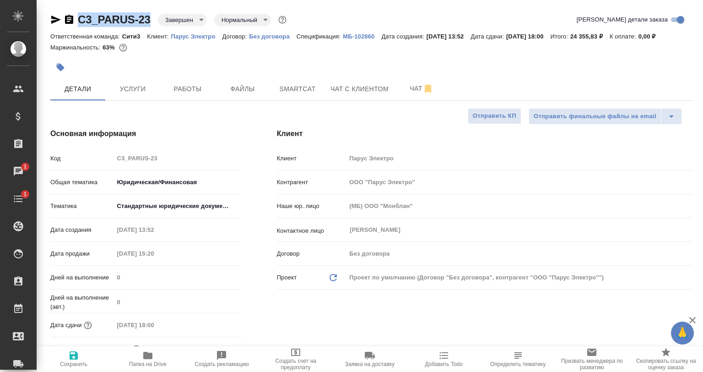
type textarea "x"
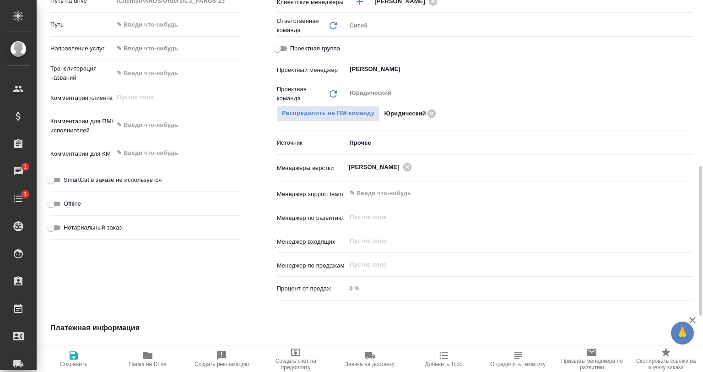
scroll to position [137, 0]
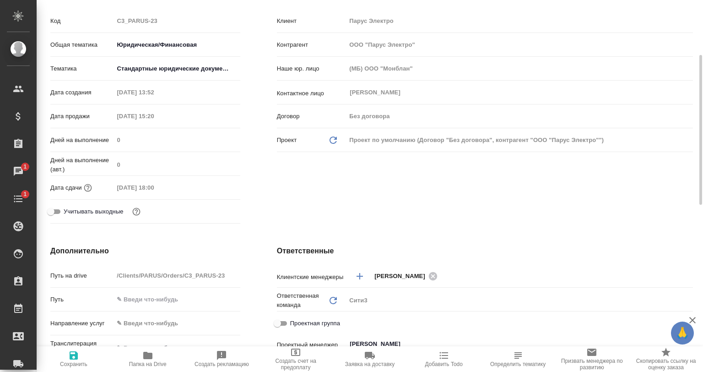
type textarea "x"
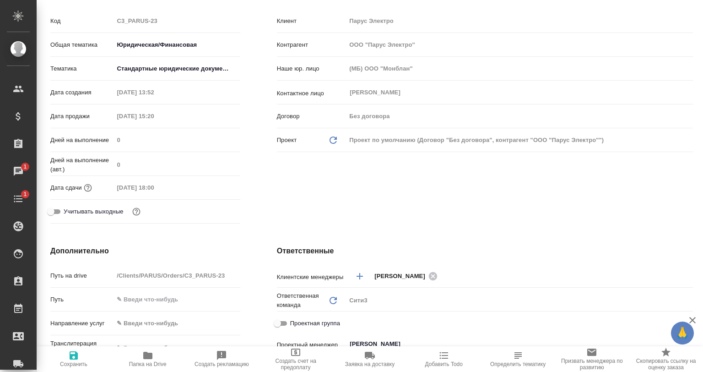
type textarea "x"
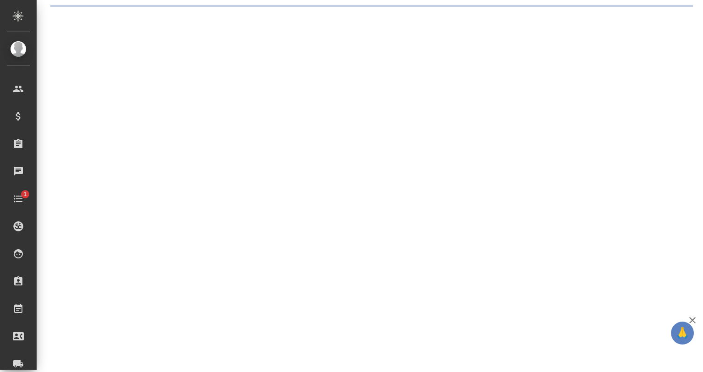
select select "RU"
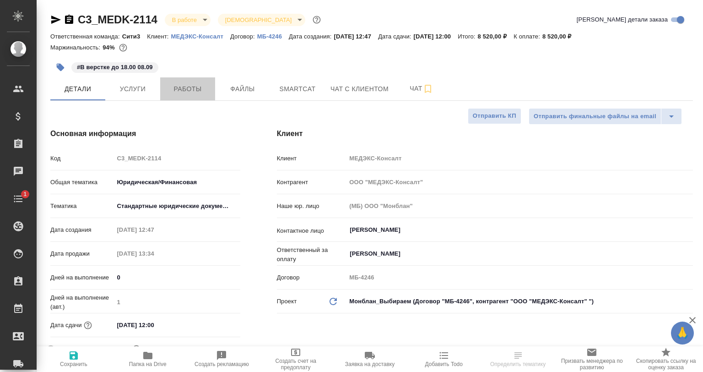
click at [198, 92] on span "Работы" at bounding box center [188, 88] width 44 height 11
type textarea "x"
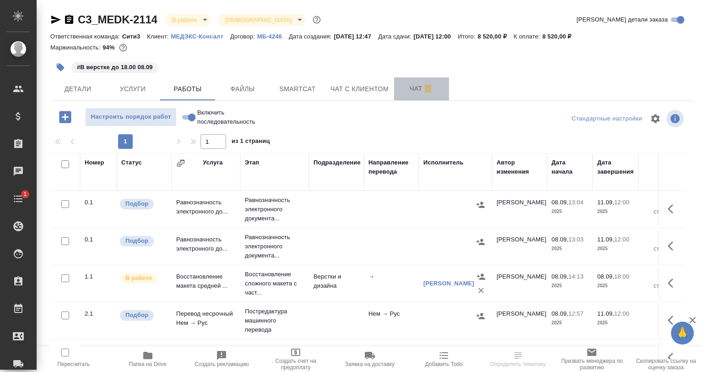
click at [400, 90] on span "Чат" at bounding box center [422, 88] width 44 height 11
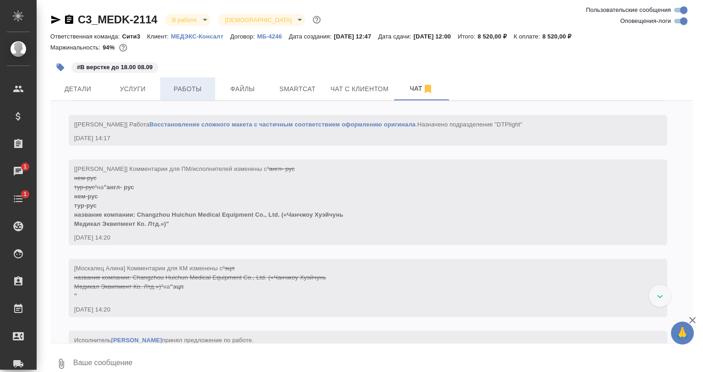
scroll to position [2378, 0]
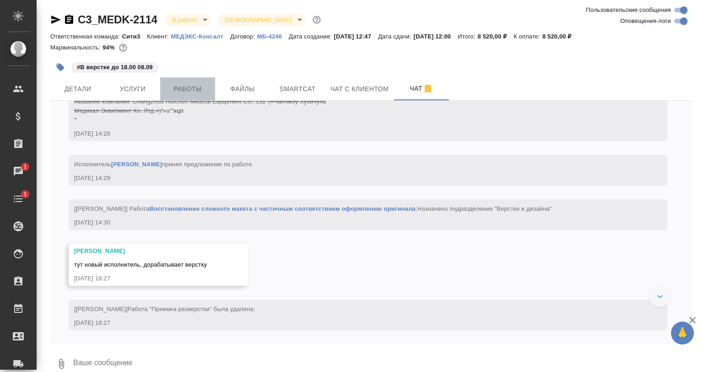
click at [191, 88] on span "Работы" at bounding box center [188, 88] width 44 height 11
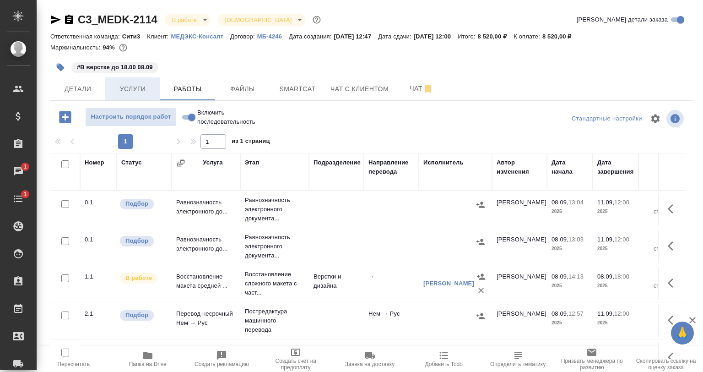
click at [147, 90] on span "Услуги" at bounding box center [133, 88] width 44 height 11
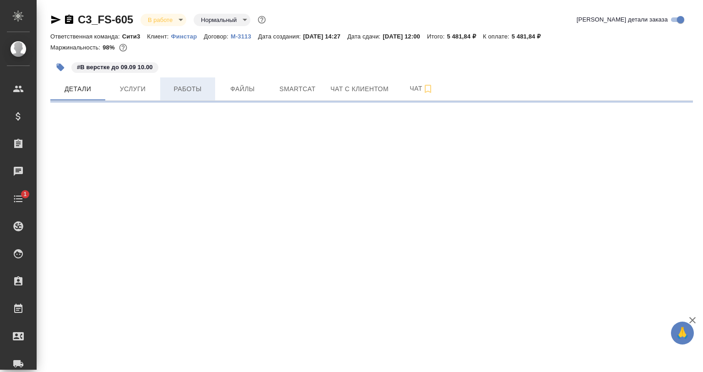
select select "RU"
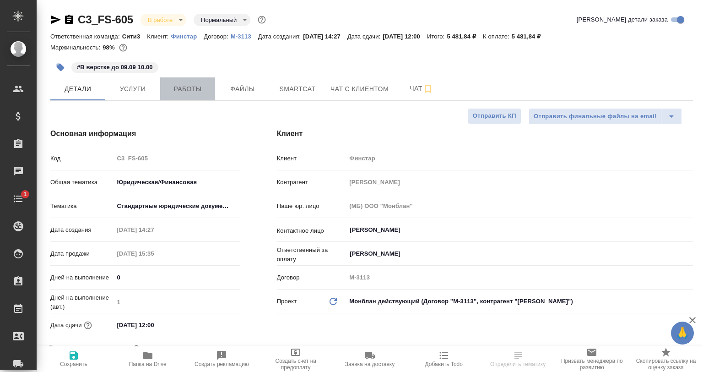
type textarea "x"
click at [190, 92] on span "Работы" at bounding box center [188, 88] width 44 height 11
type textarea "x"
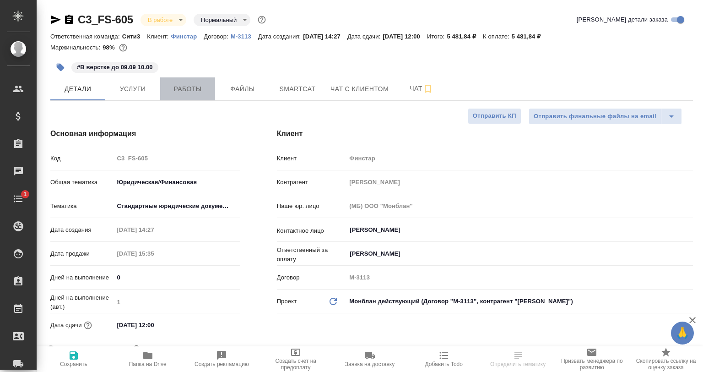
type textarea "x"
